Goal: Task Accomplishment & Management: Use online tool/utility

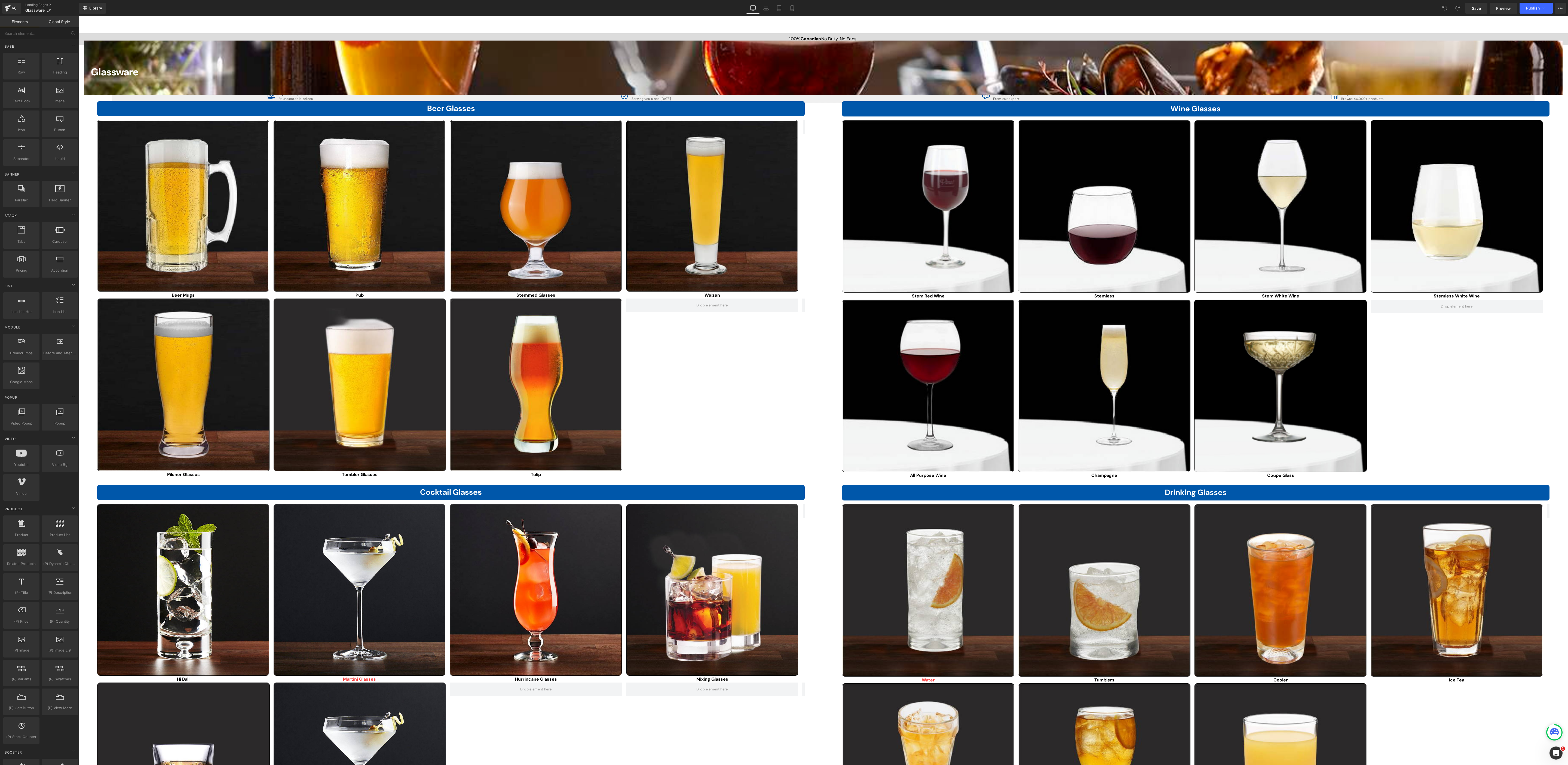
click at [522, 65] on div "Glassware" at bounding box center [823, 69] width 1479 height 16
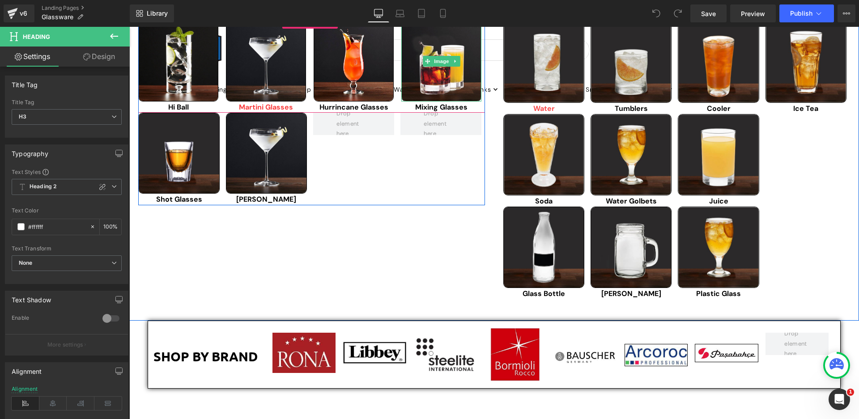
scroll to position [224, 0]
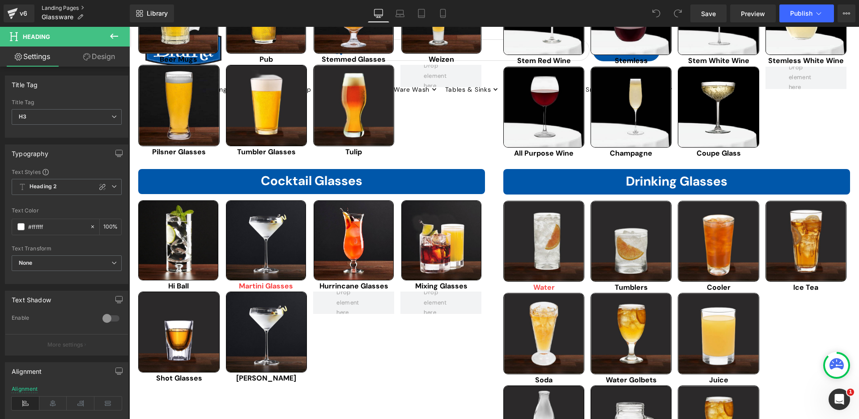
click at [67, 9] on link "Landing Pages" at bounding box center [86, 7] width 88 height 7
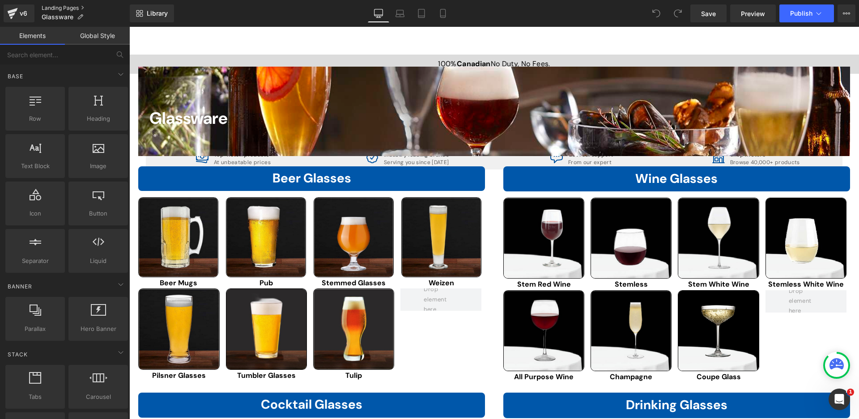
click at [61, 5] on link "Landing Pages" at bounding box center [86, 7] width 88 height 7
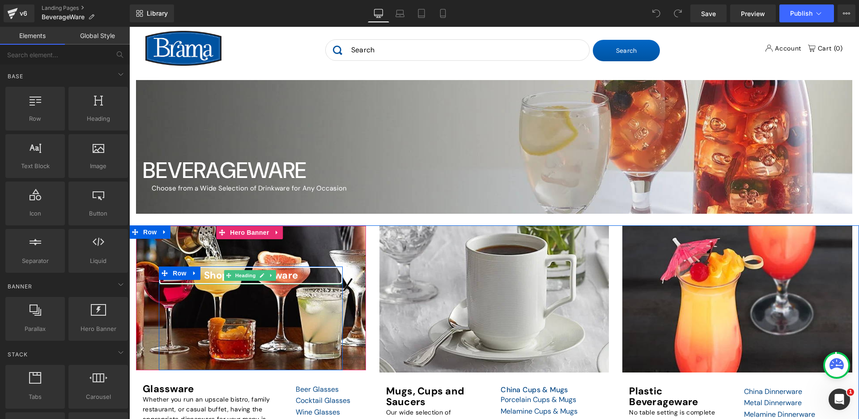
scroll to position [179, 0]
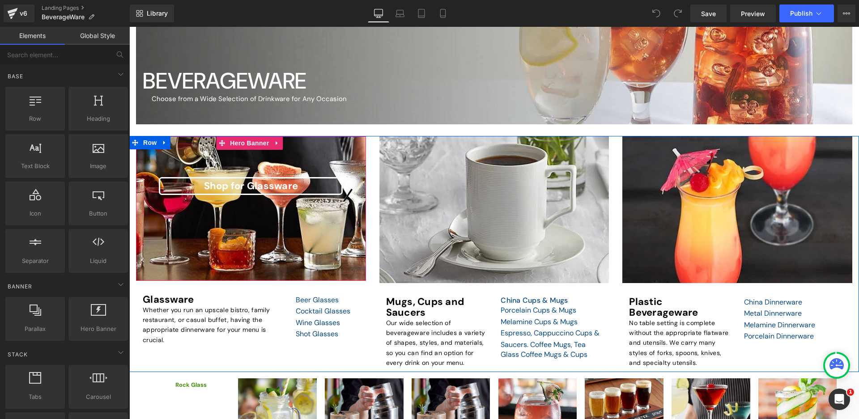
click at [360, 229] on span "Shop for Glassware Heading Row 192px" at bounding box center [251, 229] width 230 height 104
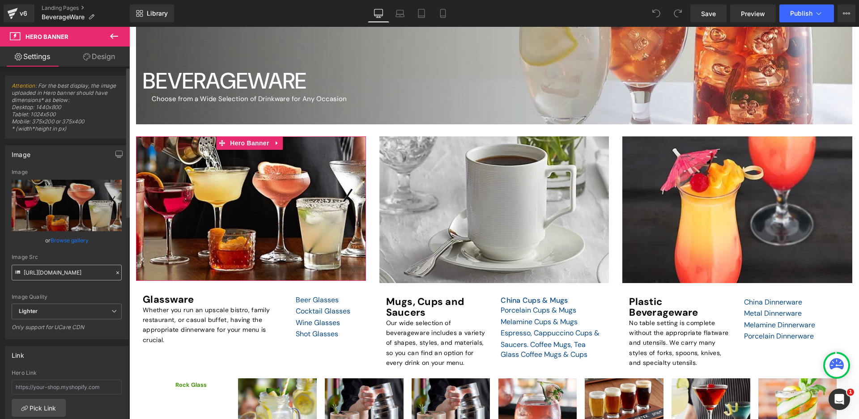
click at [23, 274] on div "Image Src https://ucarecdn.com/92eec919-7de0-47d0-b36d-80b6c95042c3/-/format/au…" at bounding box center [67, 267] width 110 height 26
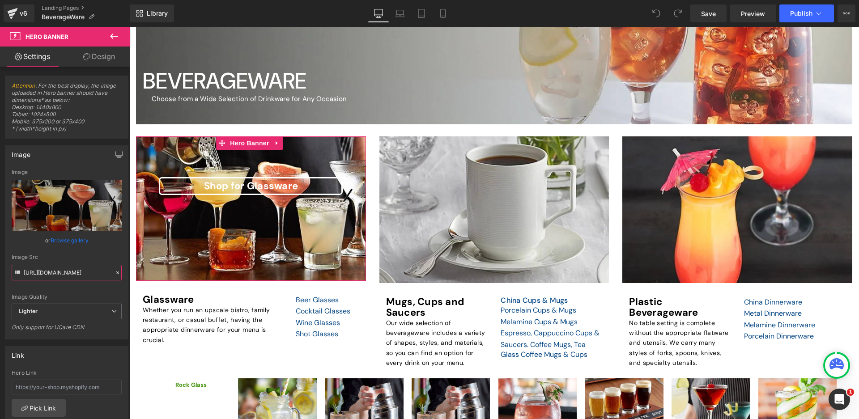
scroll to position [0, 224]
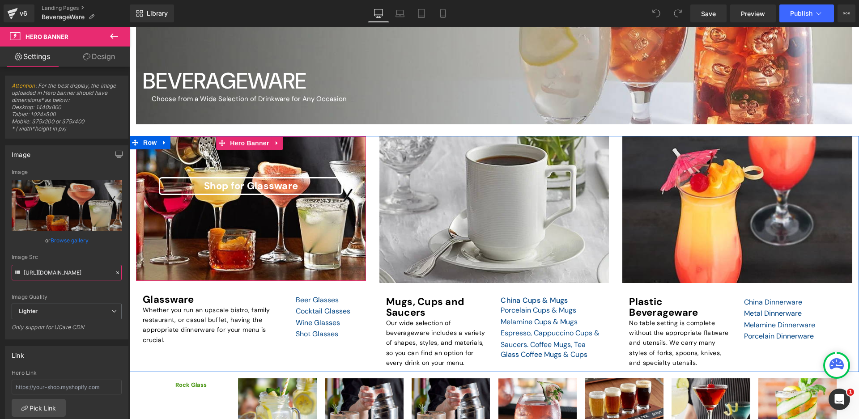
drag, startPoint x: 152, startPoint y: 301, endPoint x: 144, endPoint y: 271, distance: 30.7
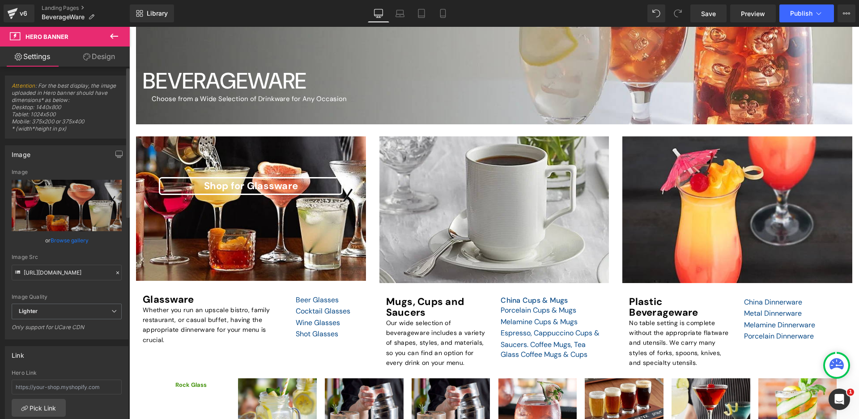
scroll to position [0, 0]
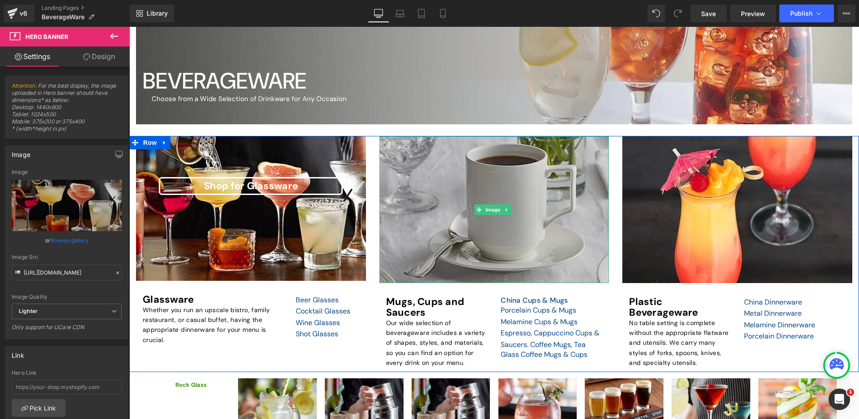
click at [400, 261] on img at bounding box center [494, 209] width 230 height 147
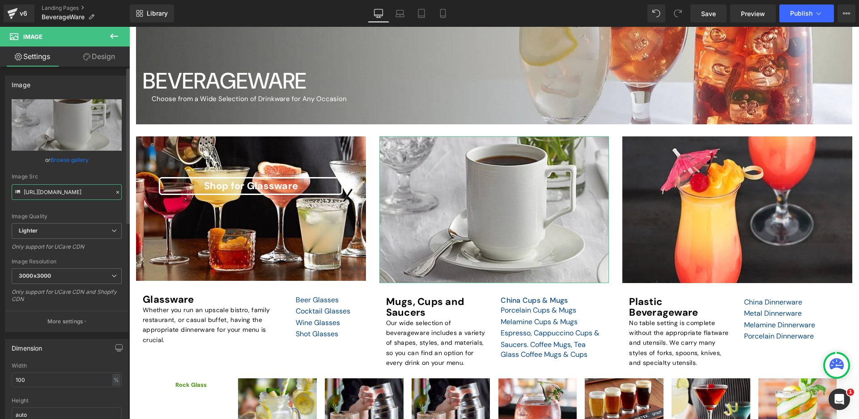
click at [51, 196] on input "https://ucarecdn.com/a6e1972f-20f5-4354-a479-8549f3015b98/-/format/auto/-/previ…" at bounding box center [67, 192] width 110 height 16
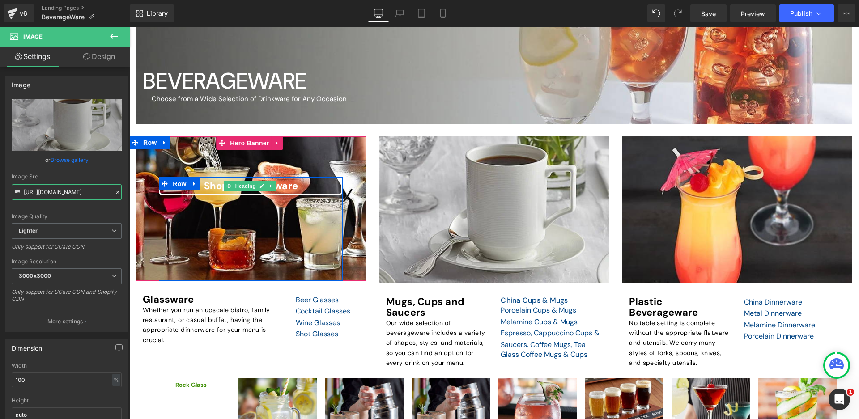
drag, startPoint x: 152, startPoint y: 221, endPoint x: 169, endPoint y: 191, distance: 34.3
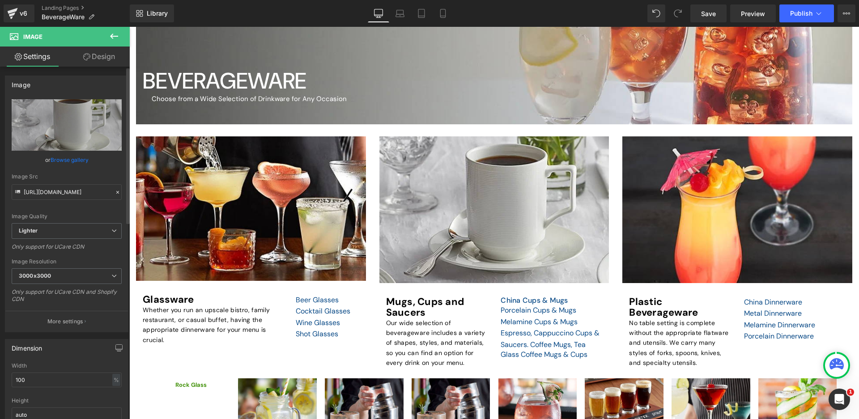
scroll to position [0, 0]
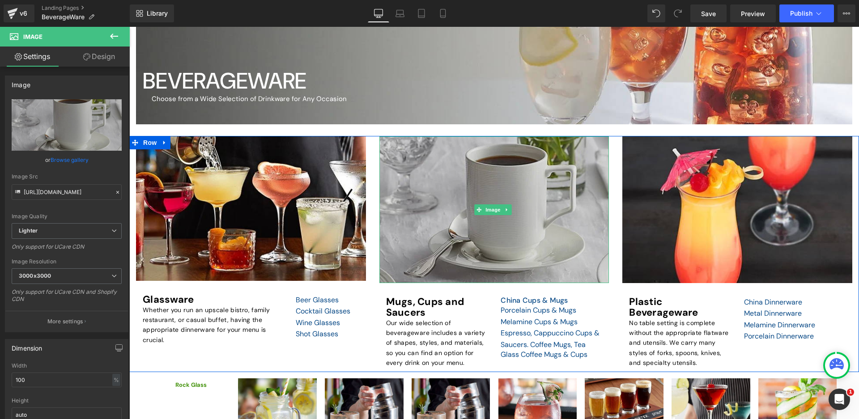
click at [398, 255] on img at bounding box center [494, 209] width 230 height 147
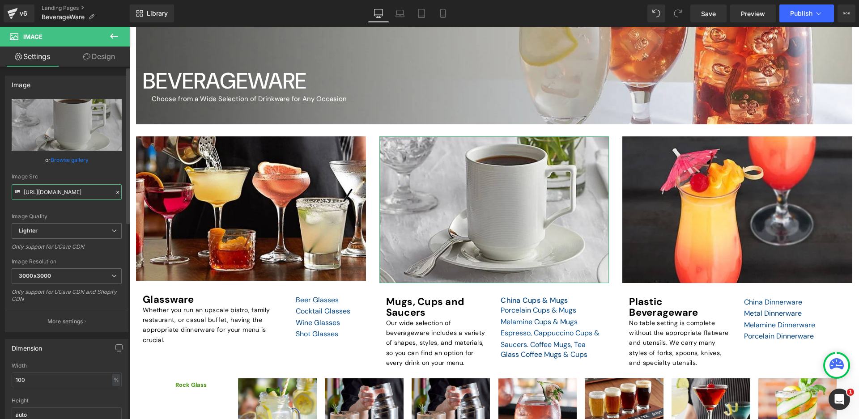
click at [24, 190] on input "https://ucarecdn.com/a6e1972f-20f5-4354-a479-8549f3015b98/-/format/auto/-/previ…" at bounding box center [67, 192] width 110 height 16
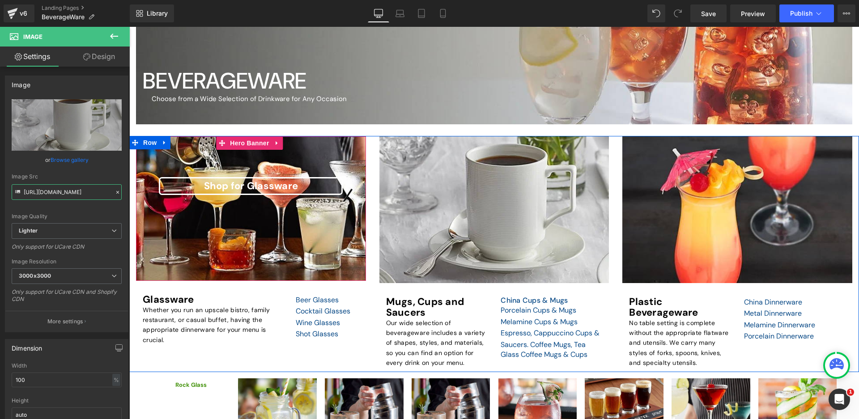
scroll to position [0, 219]
drag, startPoint x: 153, startPoint y: 216, endPoint x: 157, endPoint y: 191, distance: 26.3
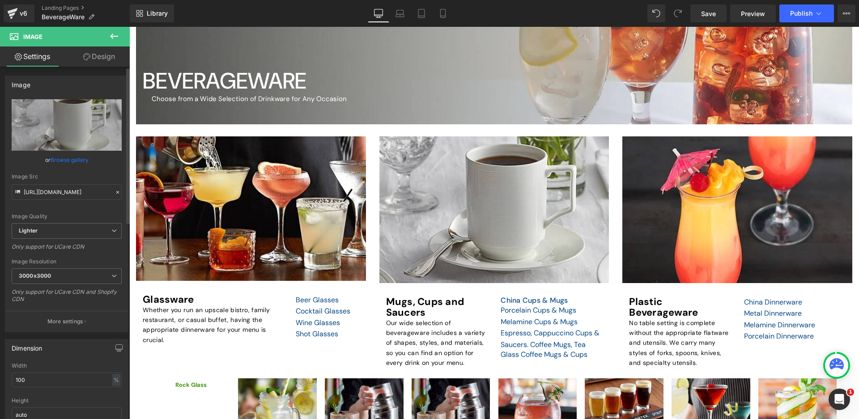
scroll to position [0, 0]
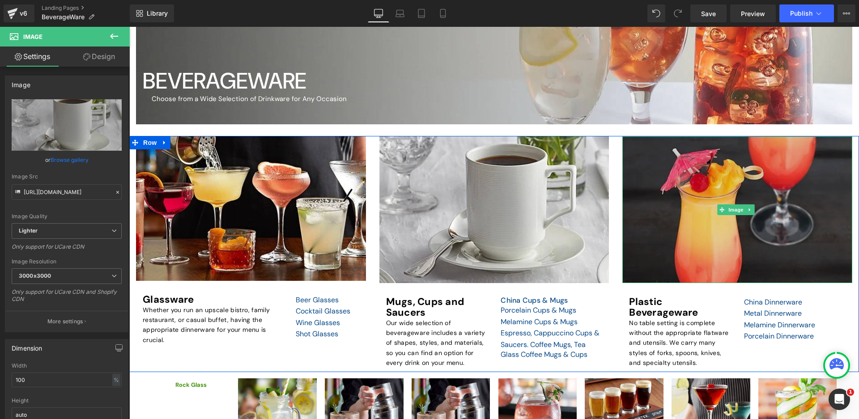
click at [641, 235] on img at bounding box center [737, 209] width 230 height 147
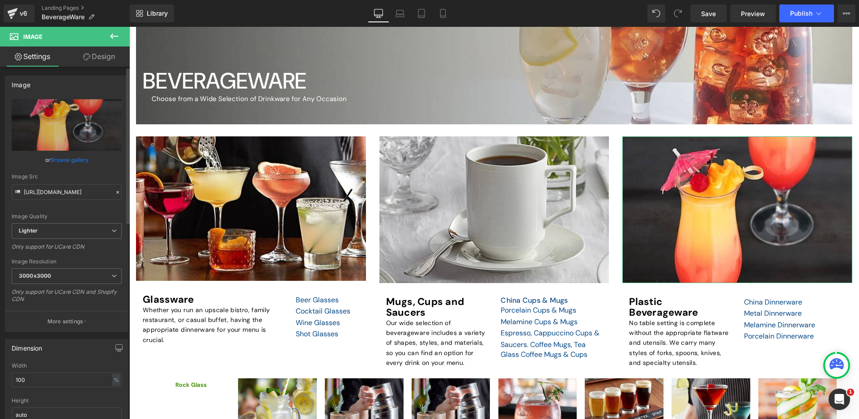
click at [22, 191] on icon at bounding box center [18, 193] width 10 height 10
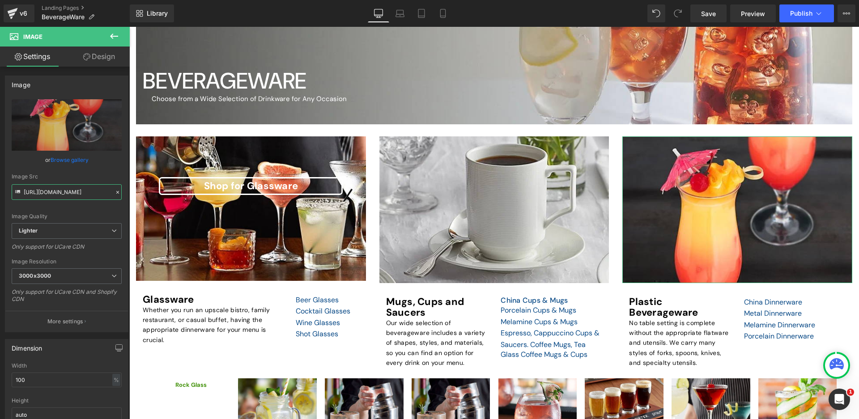
scroll to position [0, 220]
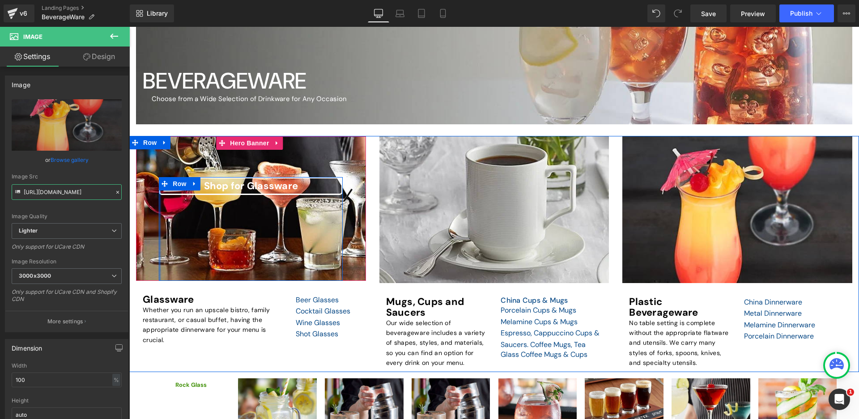
drag, startPoint x: 153, startPoint y: 220, endPoint x: 159, endPoint y: 194, distance: 26.5
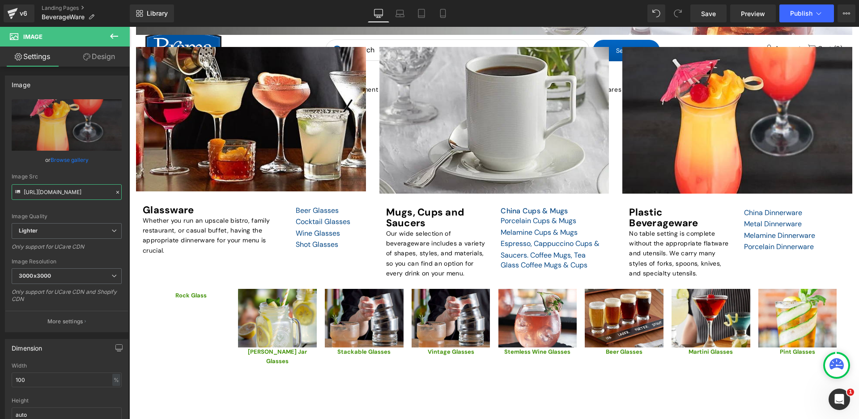
scroll to position [358, 0]
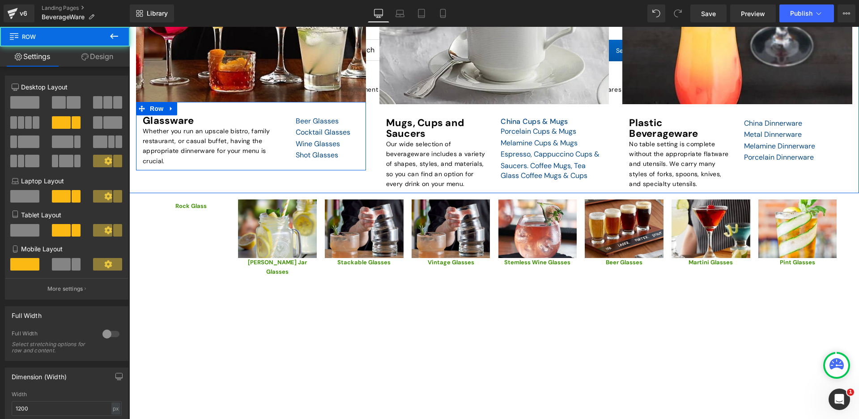
click at [360, 135] on div "Glassware Heading Whether you run an upscale bistro, family restaurant, or casu…" at bounding box center [251, 136] width 230 height 69
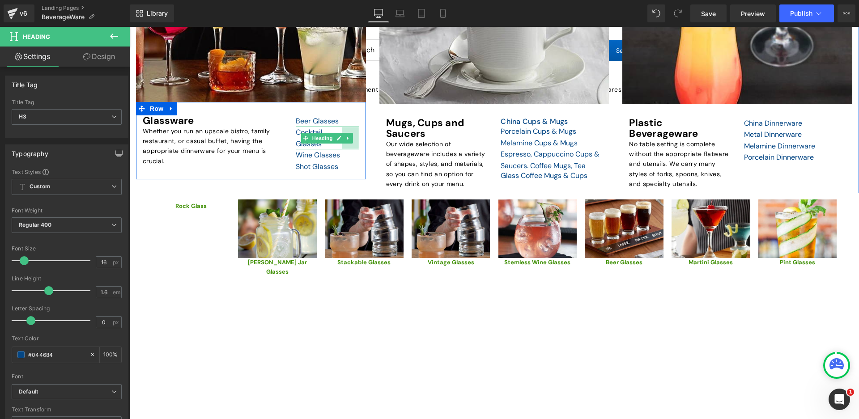
drag, startPoint x: 337, startPoint y: 134, endPoint x: 340, endPoint y: 139, distance: 6.4
click at [336, 134] on div "Cocktail Glasses Heading 39px" at bounding box center [327, 138] width 63 height 23
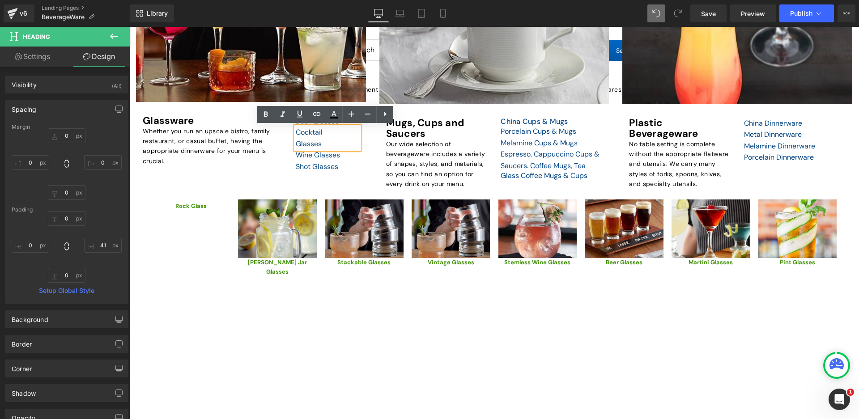
type input "0"
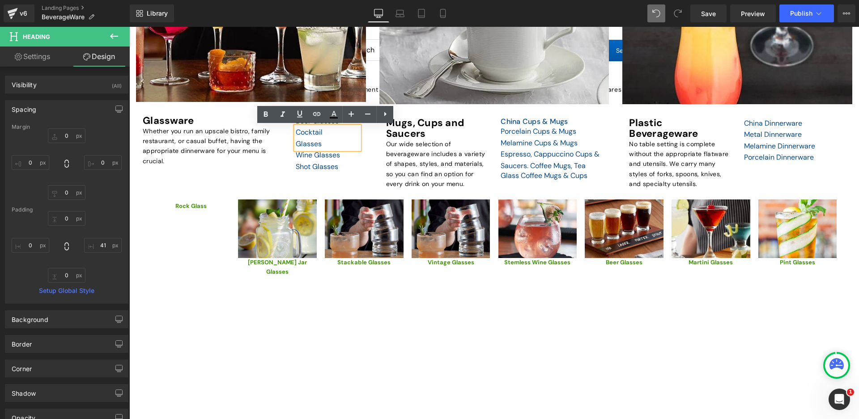
type input "41"
type input "0"
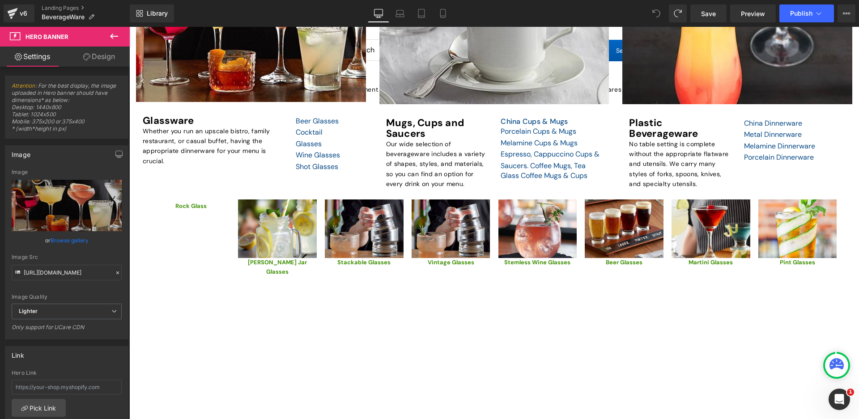
click at [658, 13] on icon at bounding box center [656, 13] width 8 height 8
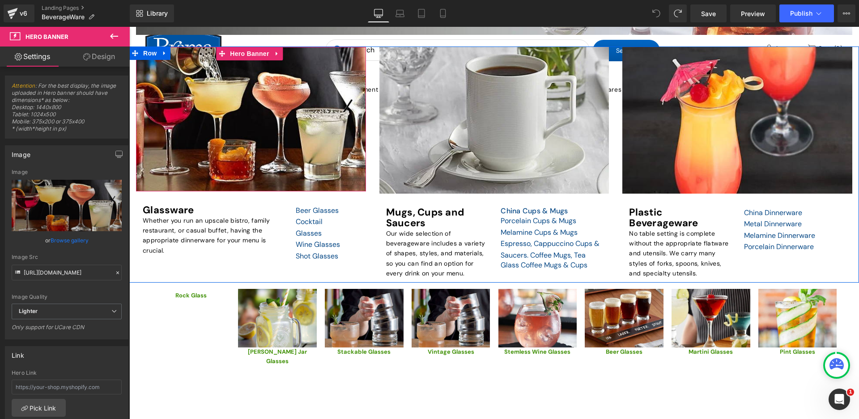
scroll to position [134, 0]
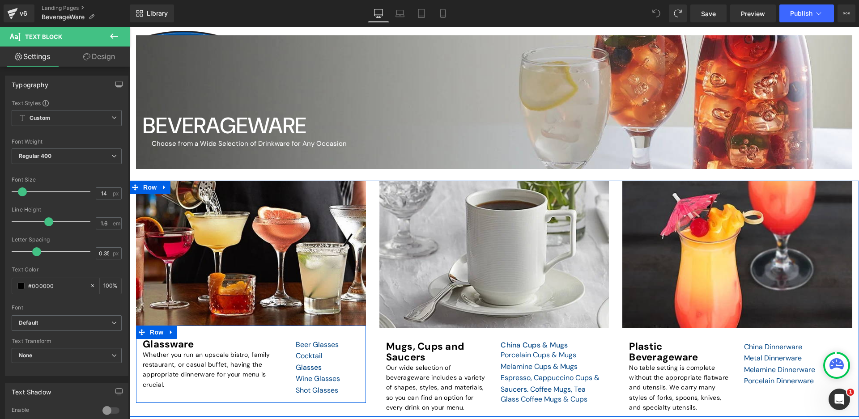
drag, startPoint x: 165, startPoint y: 386, endPoint x: 141, endPoint y: 352, distance: 41.8
click at [141, 352] on div "Glassware Heading Whether you run an upscale bistro, family restaurant, or casu…" at bounding box center [212, 364] width 153 height 51
copy p "Whether you run an upscale bistro, family restaurant, or casual buffet, having …"
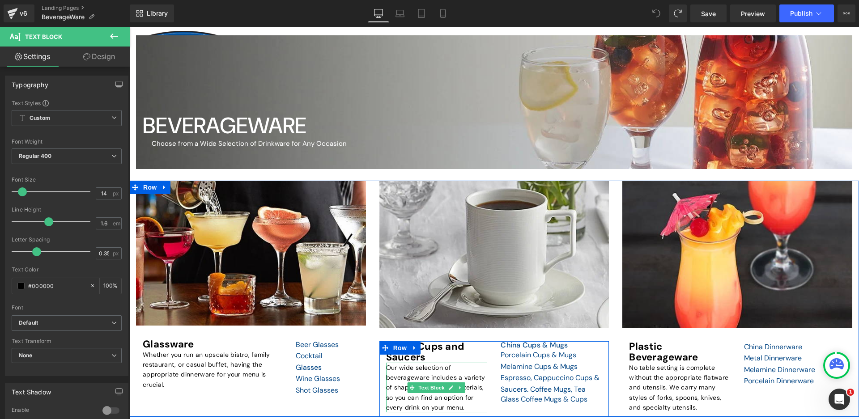
click at [460, 408] on p "Our wide selection of beverageware includes a variety of shapes, styles, and ma…" at bounding box center [437, 388] width 102 height 50
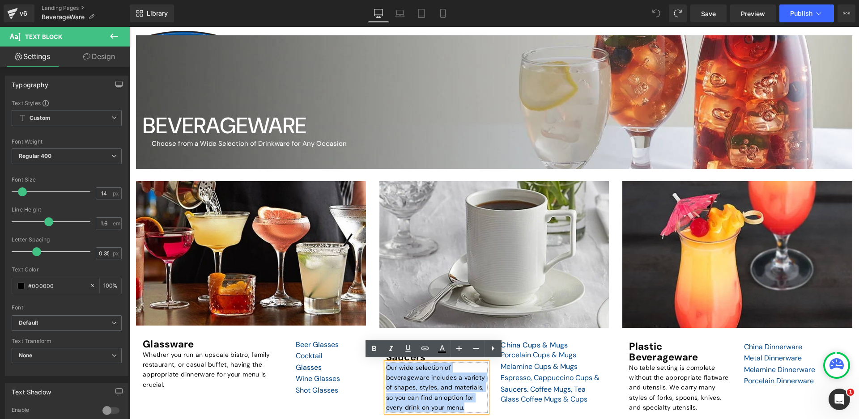
drag, startPoint x: 460, startPoint y: 408, endPoint x: 384, endPoint y: 367, distance: 86.4
click at [386, 367] on p "Our wide selection of beverageware includes a variety of shapes, styles, and ma…" at bounding box center [437, 388] width 102 height 50
copy p "Our wide selection of beverageware includes a variety of shapes, styles, and ma…"
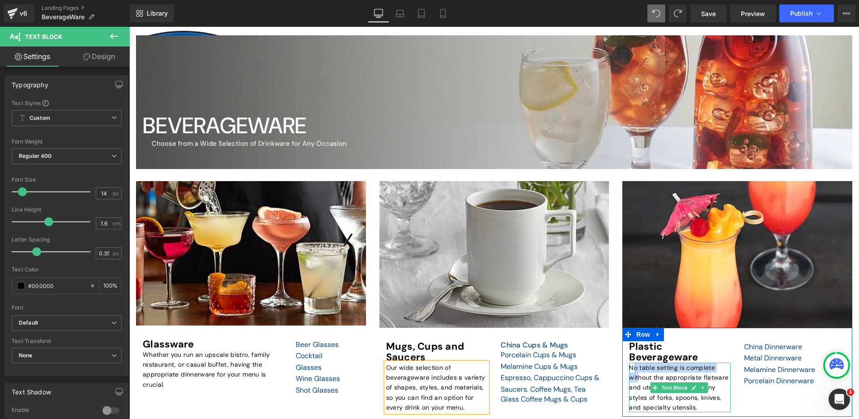
drag, startPoint x: 627, startPoint y: 366, endPoint x: 632, endPoint y: 373, distance: 8.1
click at [632, 373] on p "No table setting is complete without the appropriate flatware and utensils. We …" at bounding box center [680, 388] width 102 height 50
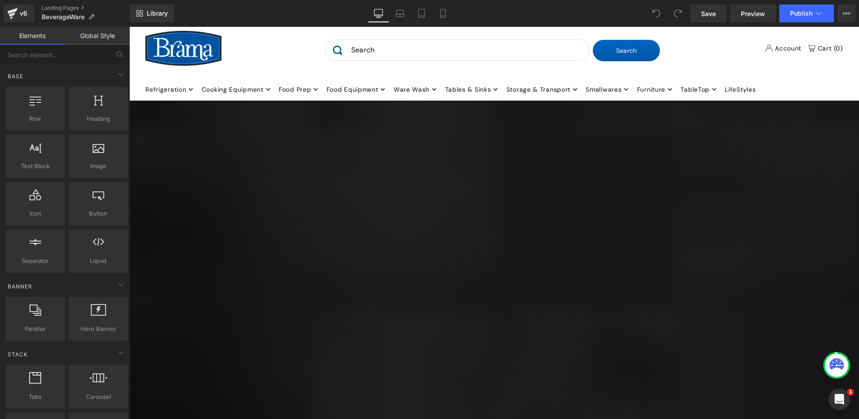
scroll to position [224, 0]
click at [90, 15] on icon at bounding box center [91, 17] width 6 height 6
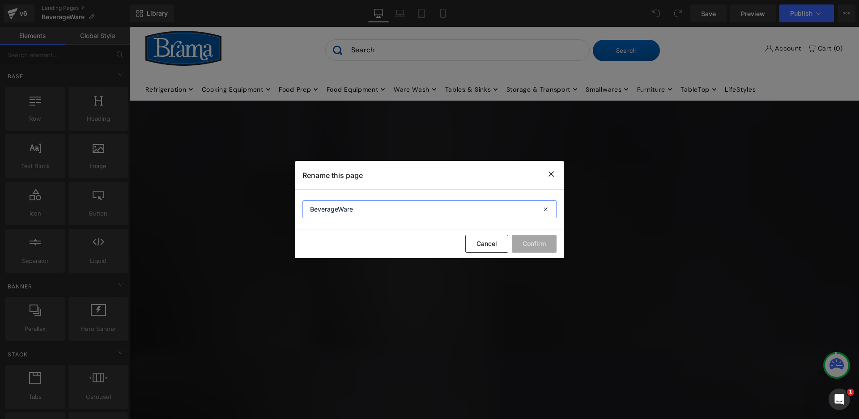
click at [309, 210] on input "BeverageWare" at bounding box center [429, 209] width 254 height 18
type input "XXBeverageWare"
click at [537, 248] on button "Confirm" at bounding box center [534, 244] width 45 height 18
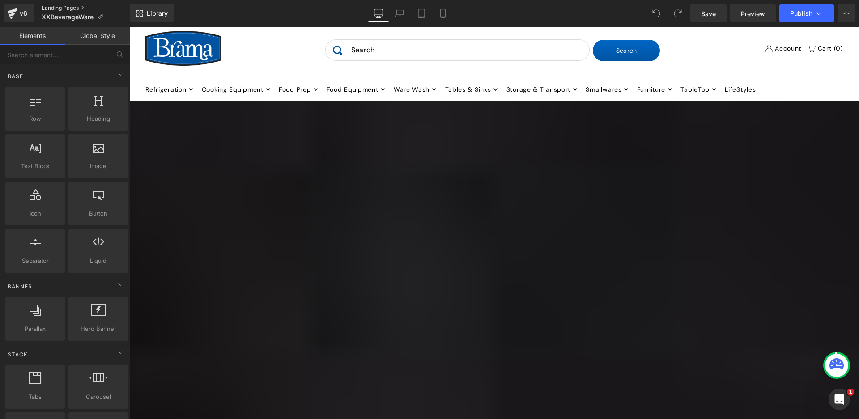
click at [59, 10] on link "Landing Pages" at bounding box center [86, 7] width 88 height 7
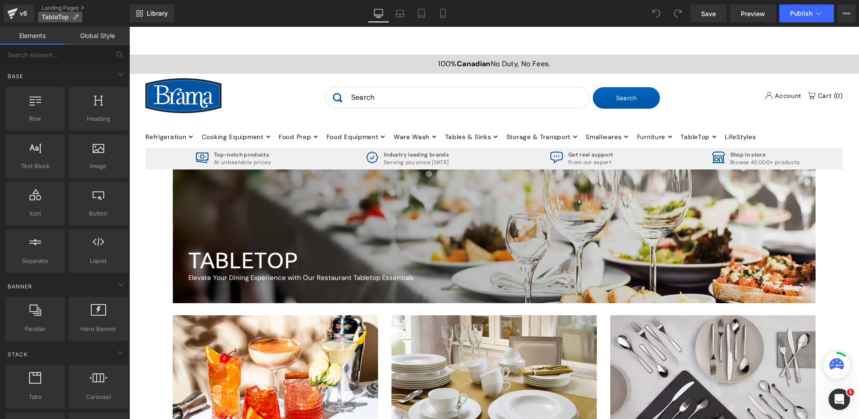
click at [76, 18] on icon at bounding box center [75, 17] width 6 height 6
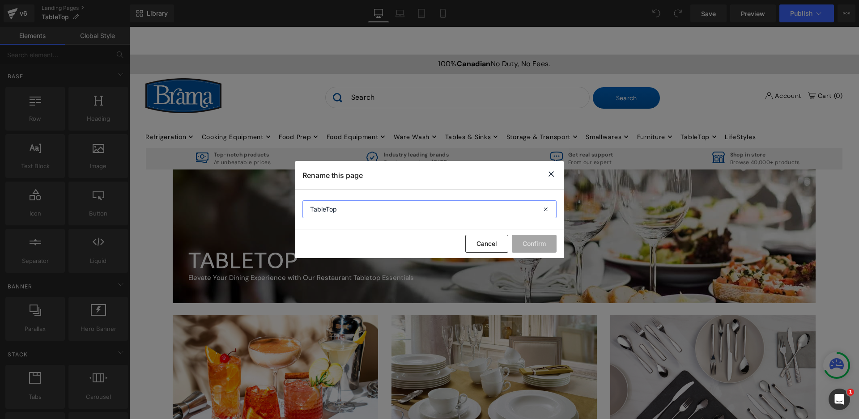
click at [309, 209] on input "TableTop" at bounding box center [429, 209] width 254 height 18
type input "XXTableTop"
click at [541, 243] on button "Confirm" at bounding box center [534, 244] width 45 height 18
click at [70, 9] on link "Landing Pages" at bounding box center [86, 7] width 88 height 7
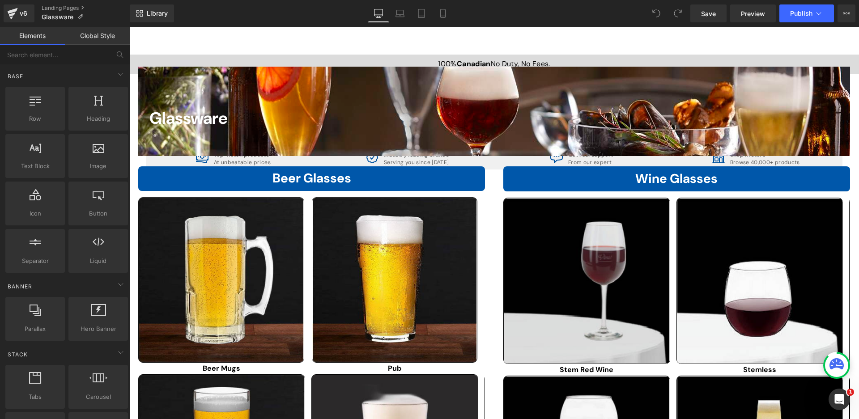
scroll to position [89, 0]
